Goal: Information Seeking & Learning: Find specific page/section

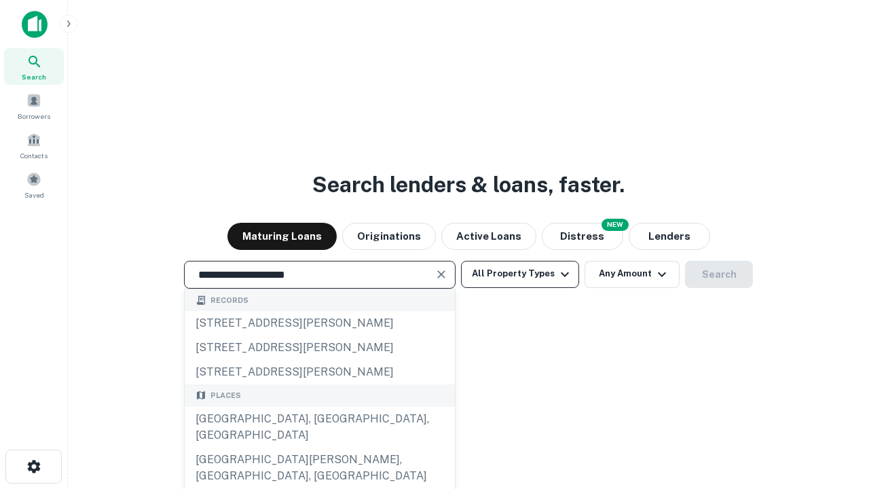
click at [319, 448] on div "[GEOGRAPHIC_DATA], [GEOGRAPHIC_DATA], [GEOGRAPHIC_DATA]" at bounding box center [320, 427] width 270 height 41
click at [520, 274] on button "All Property Types" at bounding box center [520, 274] width 118 height 27
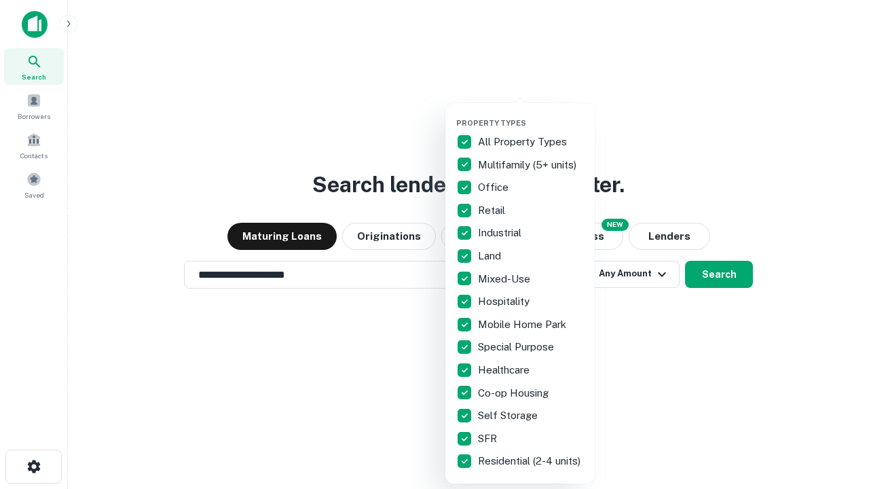
type input "**********"
click at [531, 114] on button "button" at bounding box center [530, 114] width 149 height 1
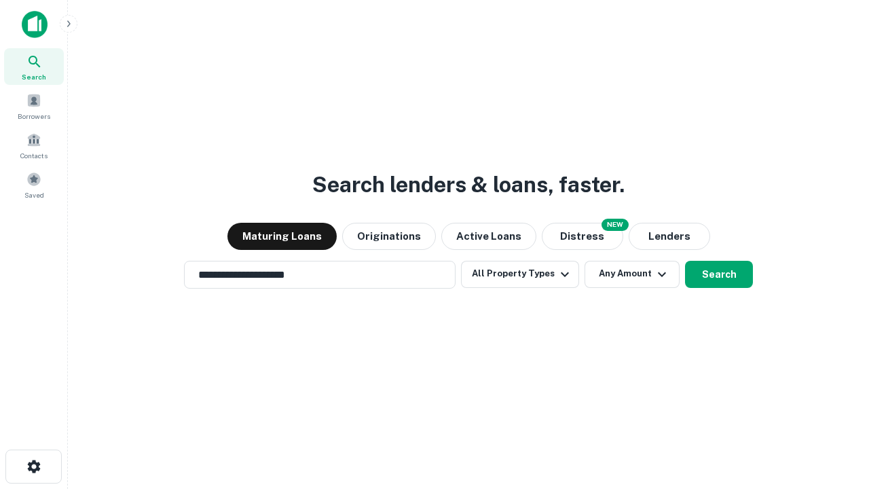
scroll to position [21, 0]
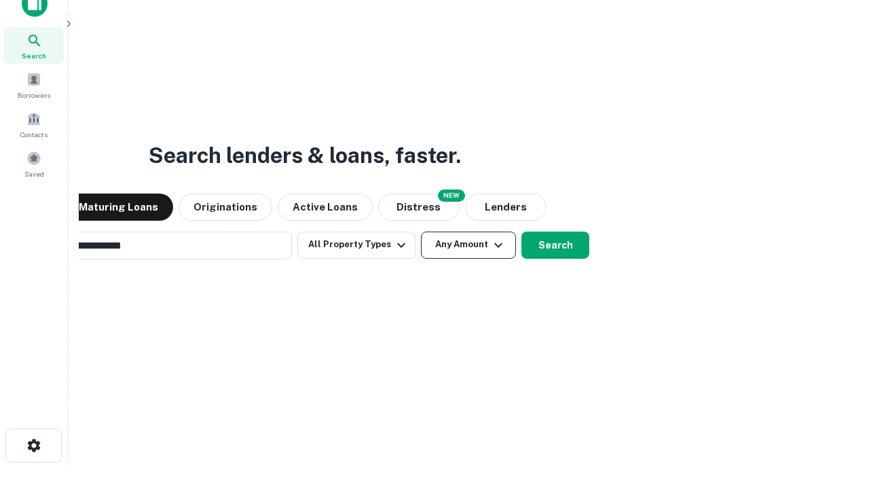
click at [421, 232] on button "Any Amount" at bounding box center [468, 245] width 95 height 27
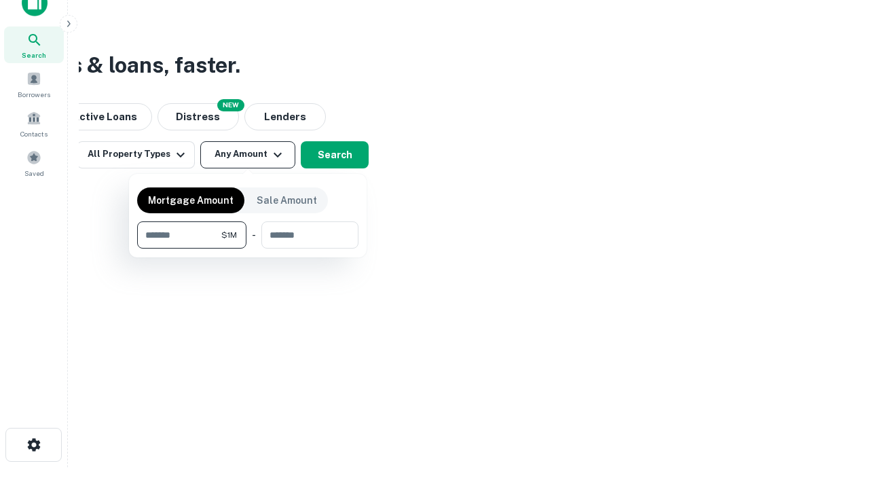
type input "*******"
click at [248, 249] on button "button" at bounding box center [247, 249] width 221 height 1
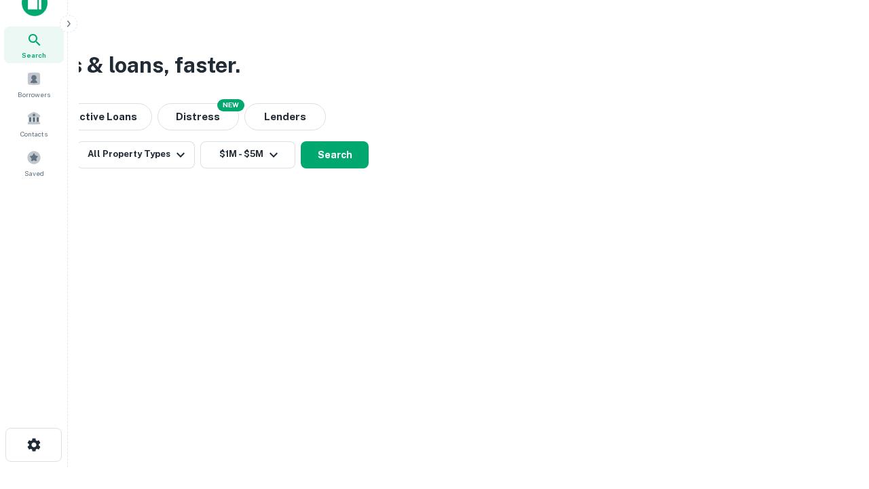
scroll to position [21, 0]
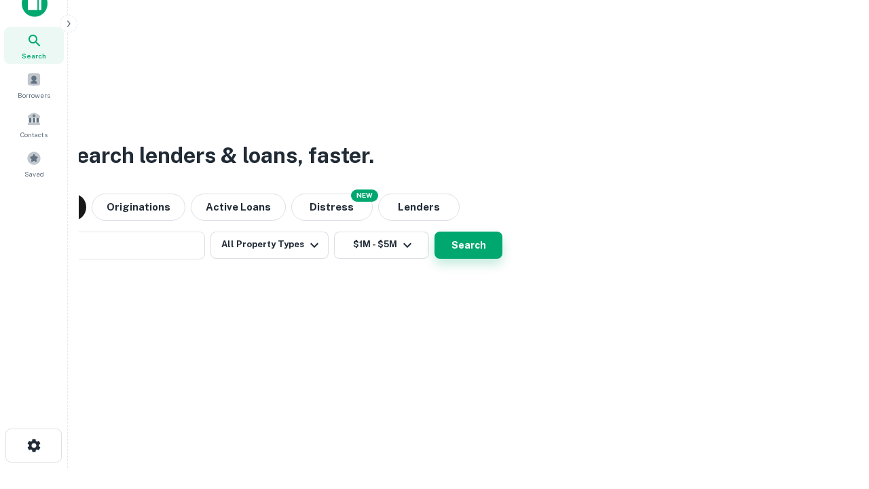
click at [435, 232] on button "Search" at bounding box center [469, 245] width 68 height 27
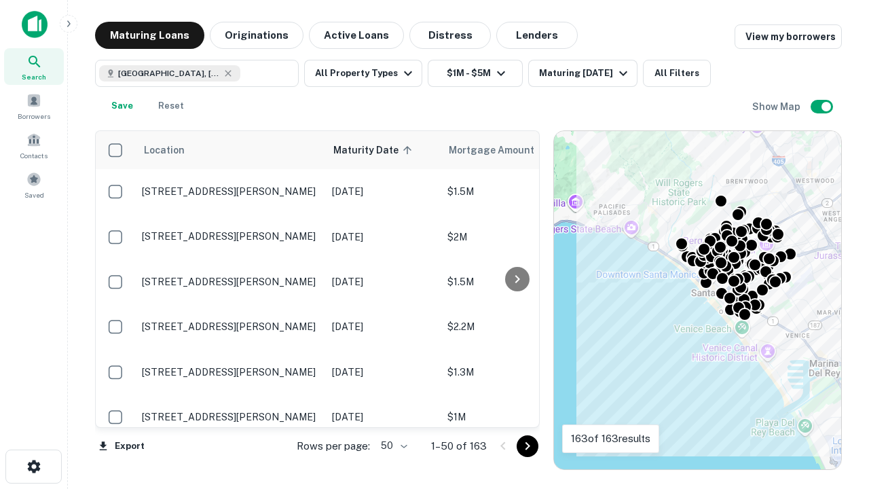
click at [392, 446] on body "Search Borrowers Contacts Saved Maturing Loans Originations Active Loans Distre…" at bounding box center [434, 244] width 869 height 489
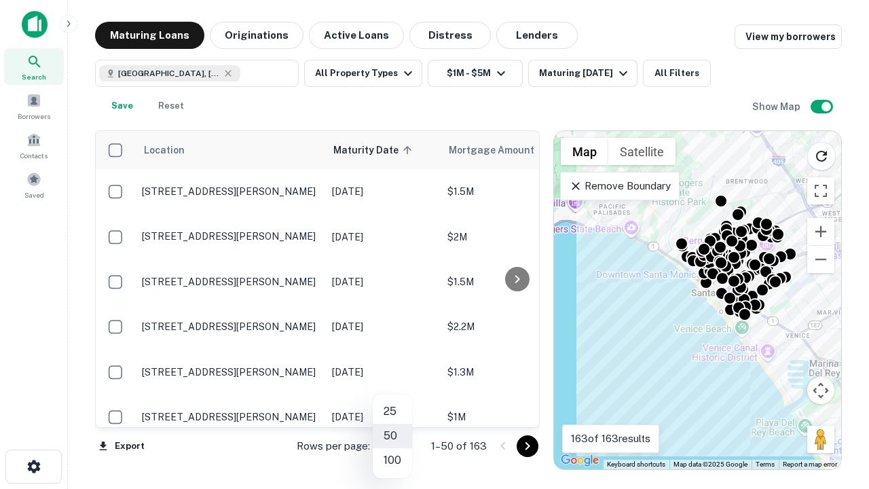
click at [393, 412] on li "25" at bounding box center [392, 411] width 39 height 24
